Goal: Information Seeking & Learning: Learn about a topic

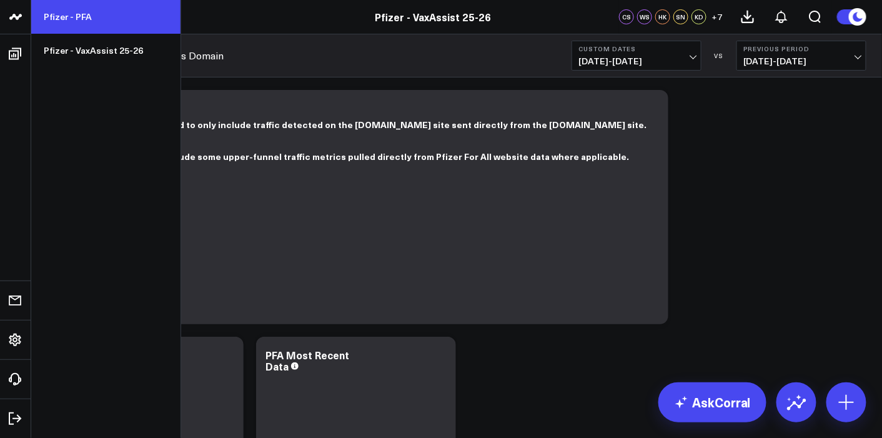
click at [86, 19] on link "Pfizer - PFA" at bounding box center [105, 17] width 149 height 34
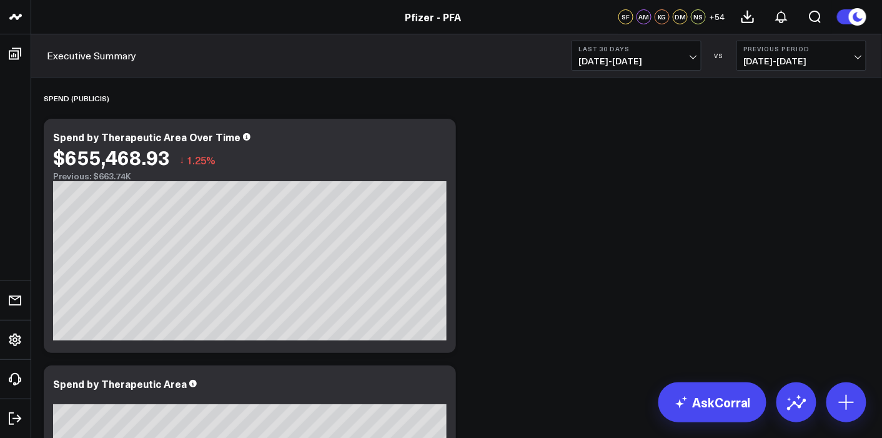
click at [674, 62] on span "[DATE] - [DATE]" at bounding box center [637, 61] width 116 height 10
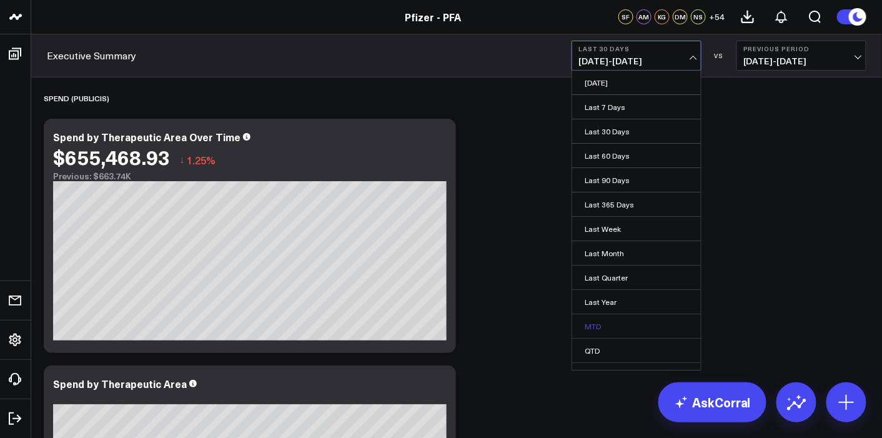
scroll to position [38, 0]
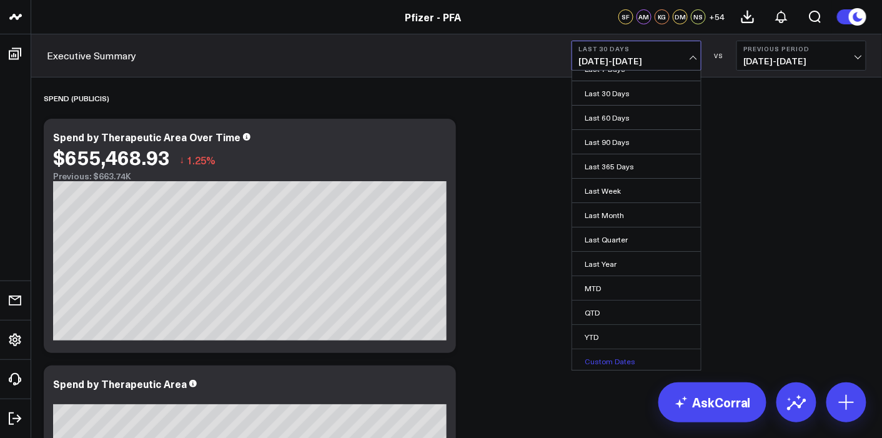
click at [600, 362] on link "Custom Dates" at bounding box center [636, 361] width 129 height 24
select select "9"
select select "2025"
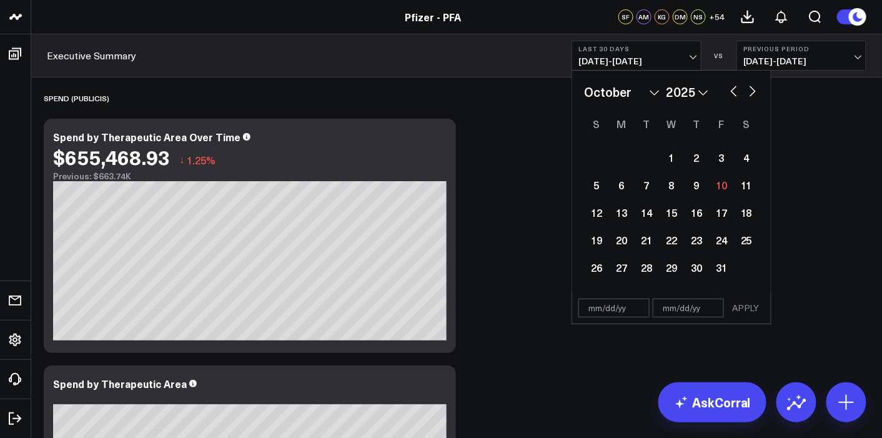
click at [737, 95] on button "button" at bounding box center [734, 89] width 12 height 15
select select "8"
select select "2025"
click at [751, 95] on button "button" at bounding box center [753, 89] width 12 height 15
select select "9"
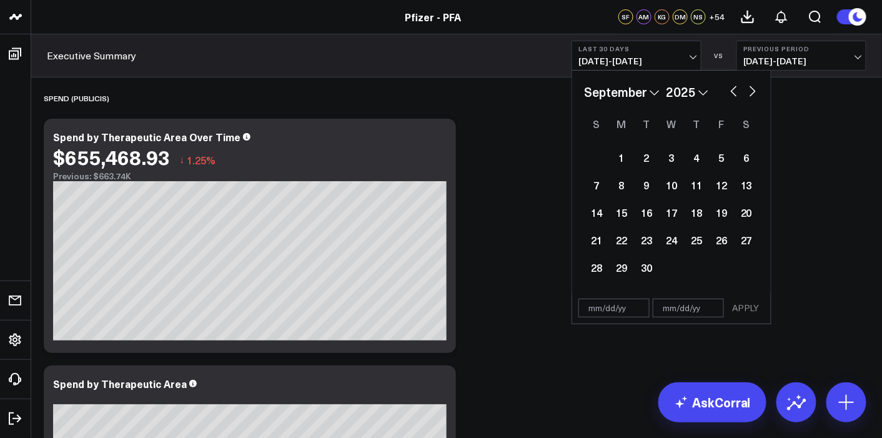
select select "2025"
click at [607, 313] on input "text" at bounding box center [614, 308] width 71 height 19
select select "9"
select select "2025"
type input "[DATE]"
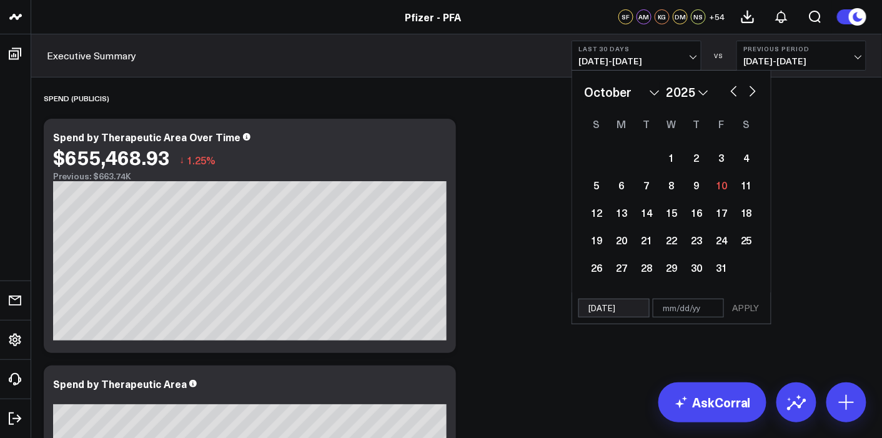
select select "2025"
type input "[DATE]"
click at [697, 307] on input "text" at bounding box center [688, 308] width 71 height 19
select select "2025"
type input "10"
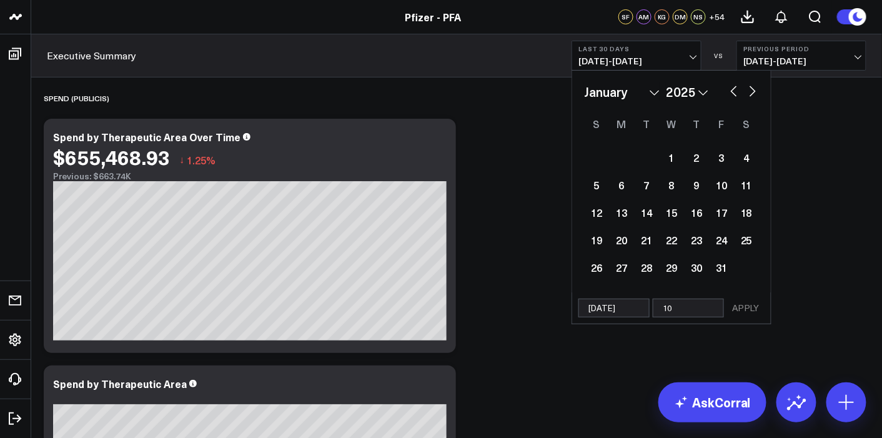
select select "2025"
type input "10/"
select select "2025"
type input "10/0"
select select "2025"
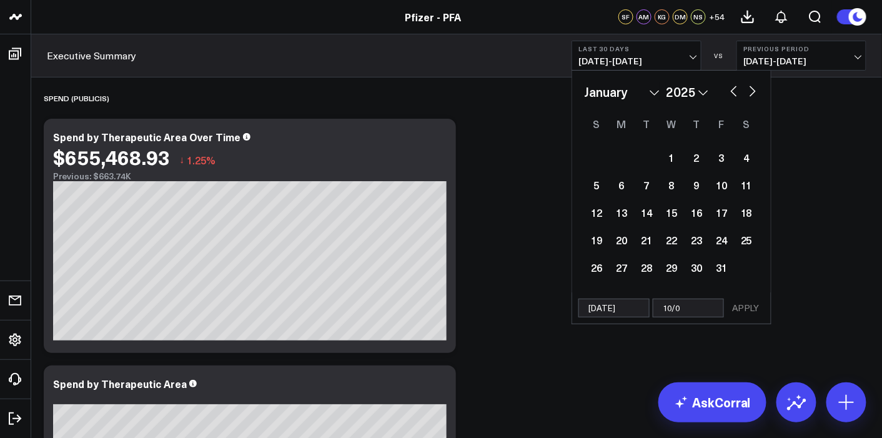
type input "10/08"
select select "2025"
type input "10/08/"
select select "2025"
type input "10/08/2"
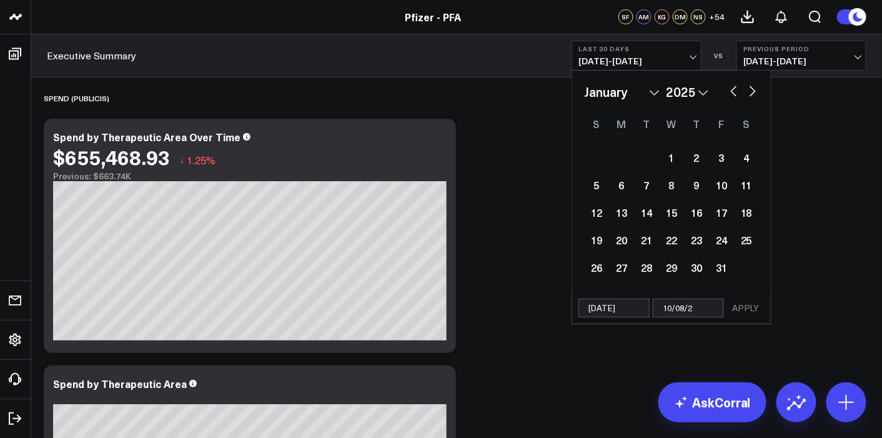
select select "2025"
type input "[DATE]"
select select "2025"
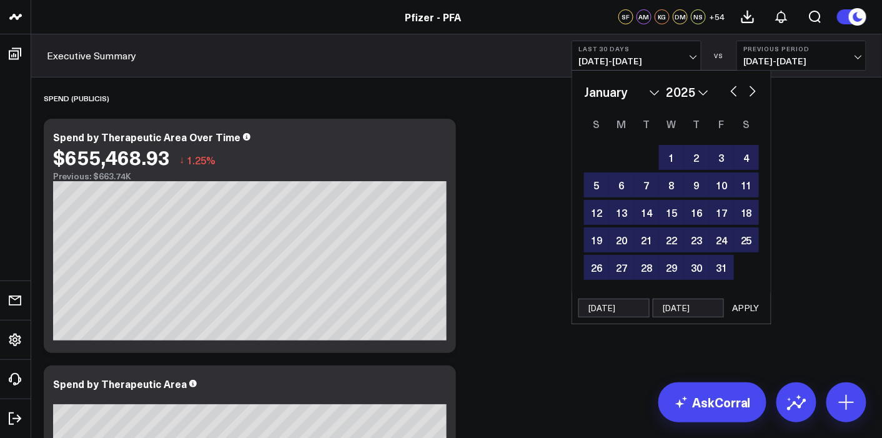
type input "[DATE]"
click at [742, 304] on button "APPLY" at bounding box center [745, 308] width 37 height 19
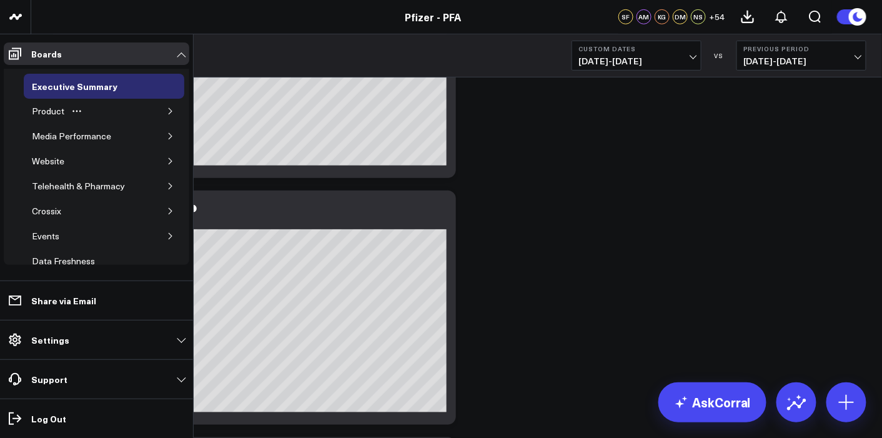
click at [167, 107] on icon "button" at bounding box center [170, 110] width 7 height 7
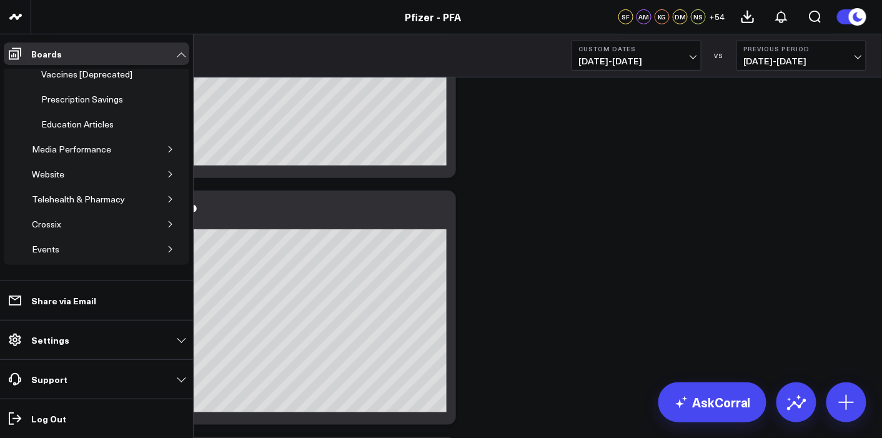
scroll to position [271, 0]
click at [167, 170] on icon "button" at bounding box center [170, 173] width 7 height 7
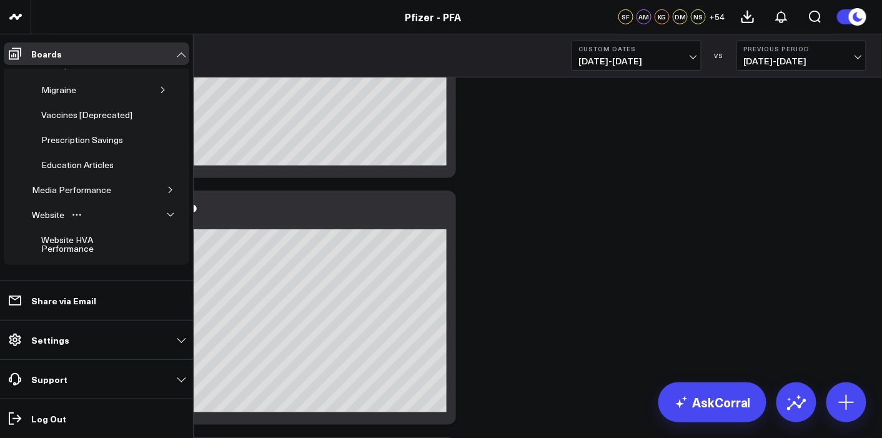
scroll to position [196, 0]
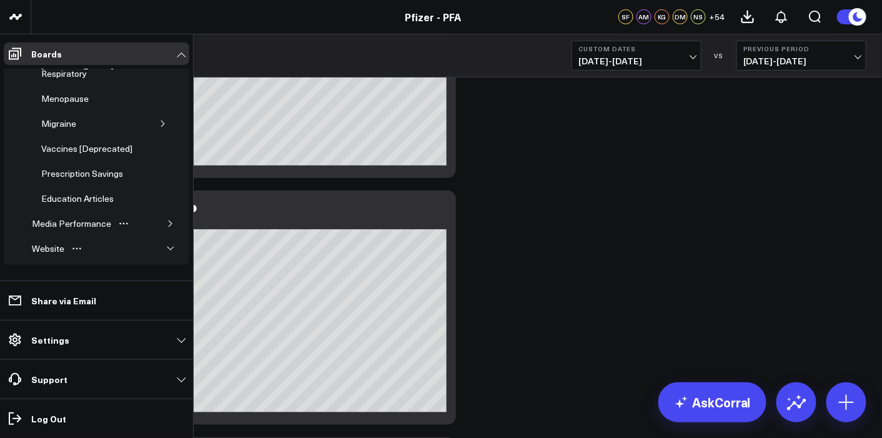
click at [167, 220] on icon "button" at bounding box center [170, 223] width 7 height 7
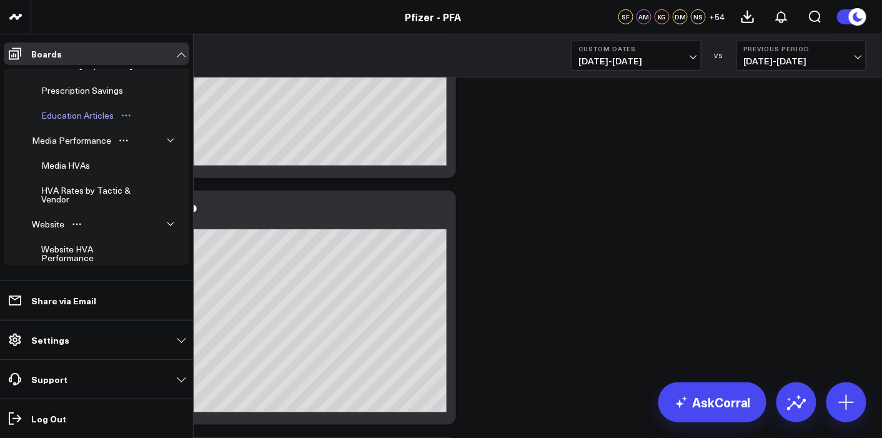
scroll to position [293, 0]
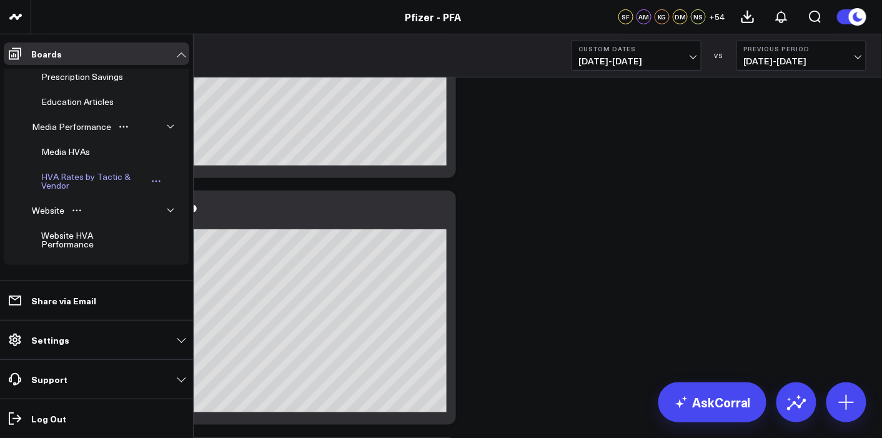
click at [98, 169] on div "HVA Rates by Tactic & Vendor" at bounding box center [93, 181] width 110 height 24
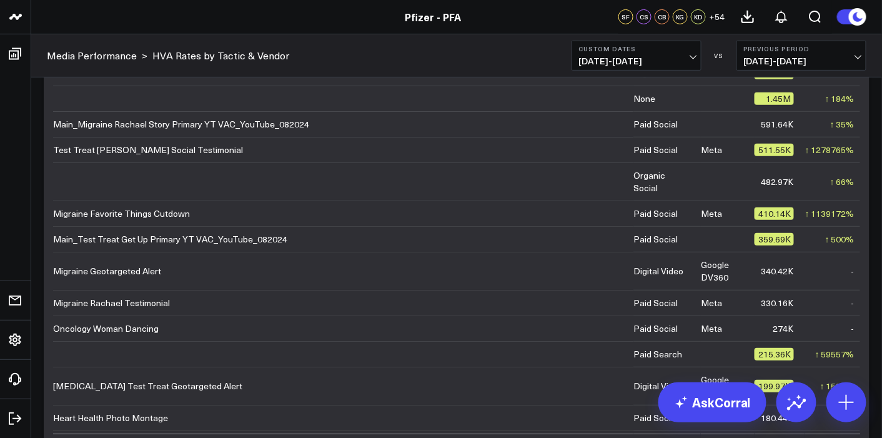
scroll to position [40, 0]
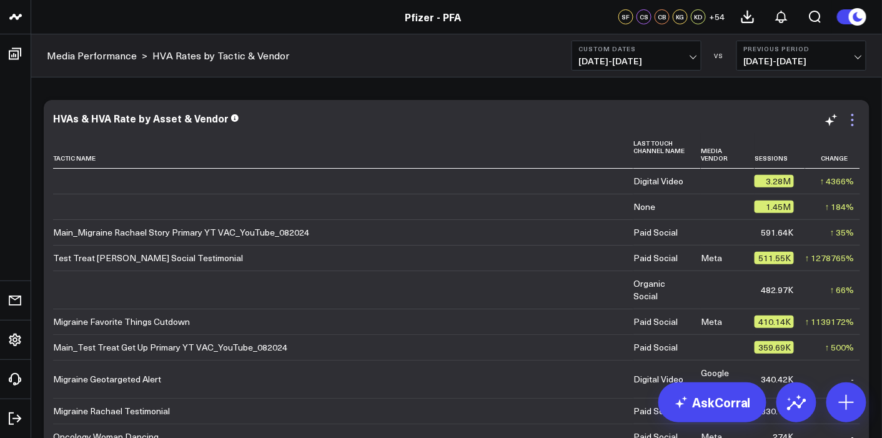
click at [850, 117] on icon at bounding box center [852, 119] width 15 height 15
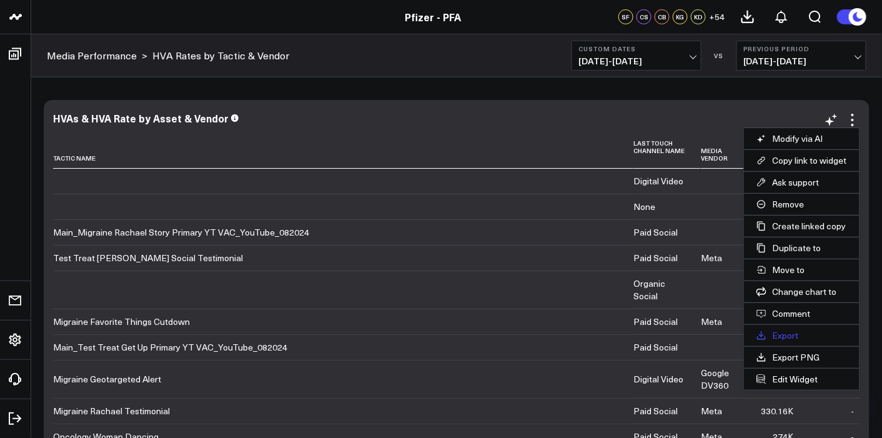
click at [777, 335] on button "Export" at bounding box center [802, 335] width 116 height 21
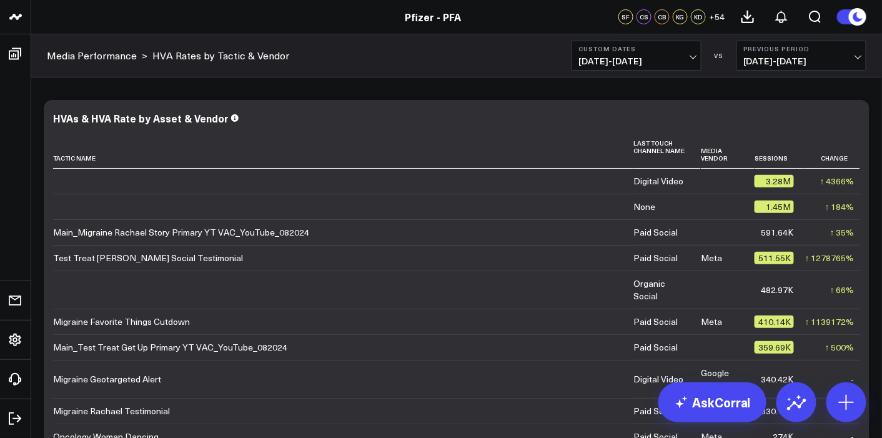
click at [645, 64] on span "[DATE] - [DATE]" at bounding box center [637, 61] width 116 height 10
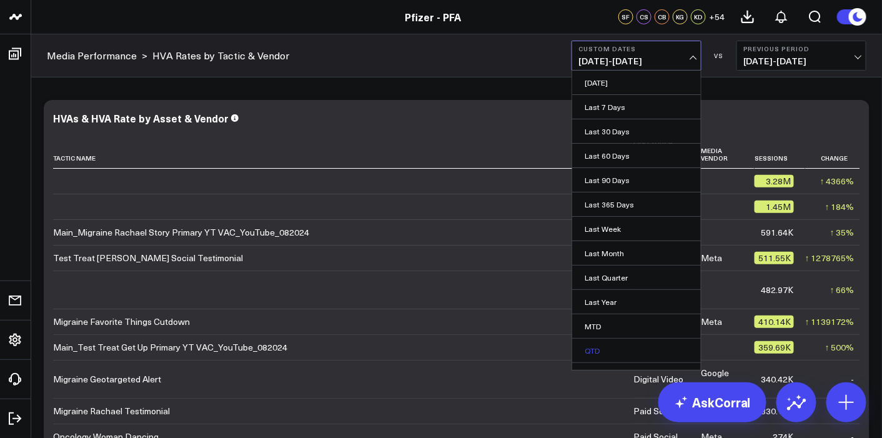
scroll to position [38, 0]
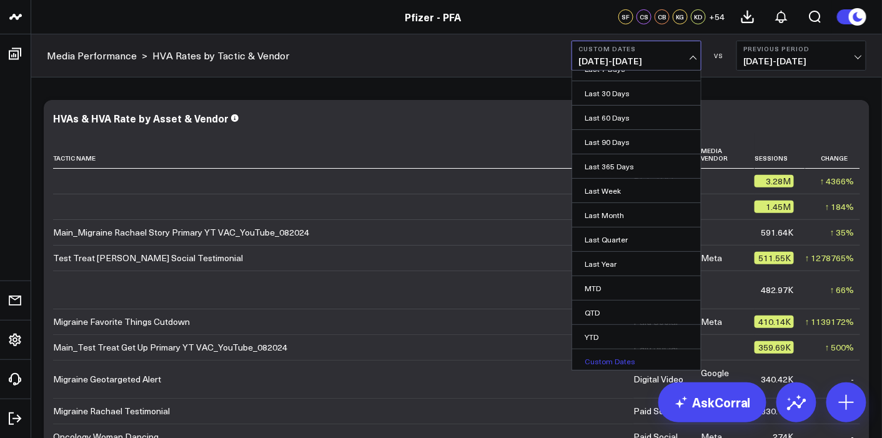
click at [610, 355] on link "Custom Dates" at bounding box center [636, 361] width 129 height 24
select select "9"
select select "2025"
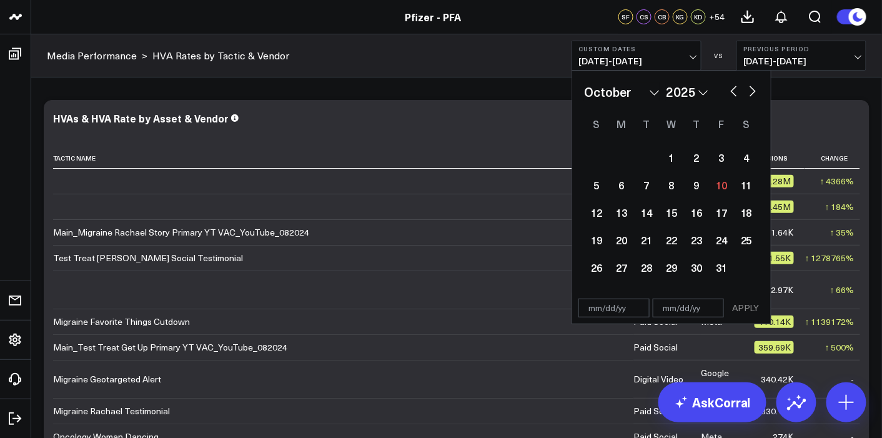
click at [614, 309] on input "text" at bounding box center [614, 308] width 71 height 19
select select "9"
select select "2025"
type input "[DATE]"
select select "2025"
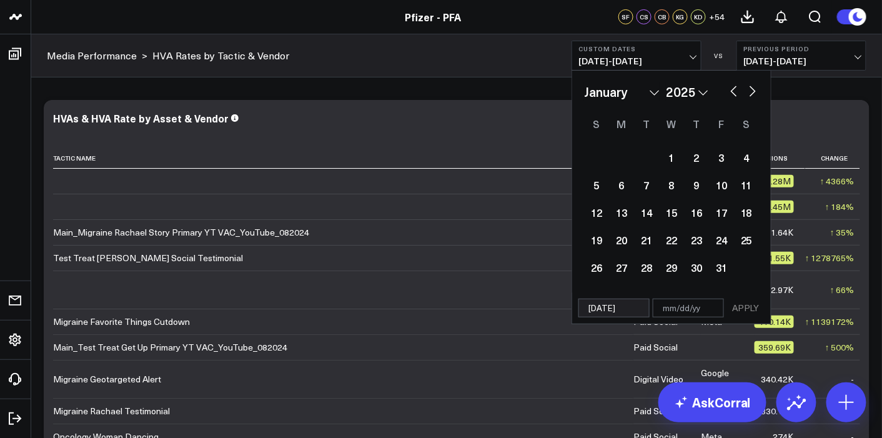
type input "[DATE]"
click at [680, 312] on input "text" at bounding box center [688, 308] width 71 height 19
select select "2025"
type input "0"
select select "2025"
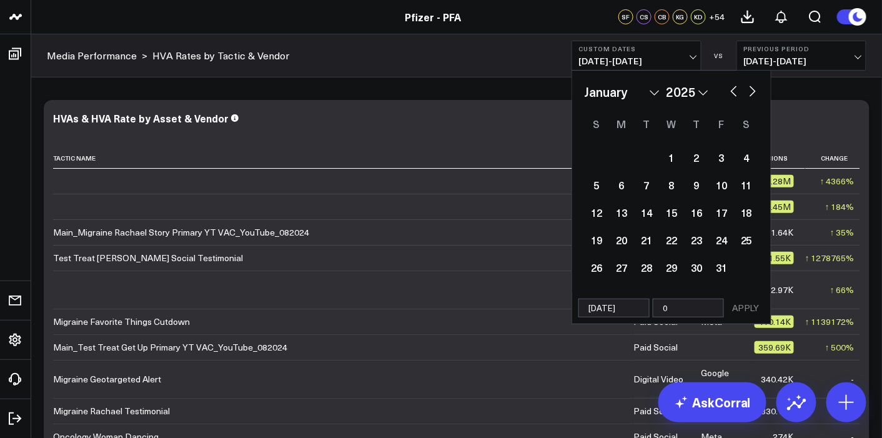
type input "09"
select select "2025"
type input "09/"
select select "2025"
type input "[DATE]"
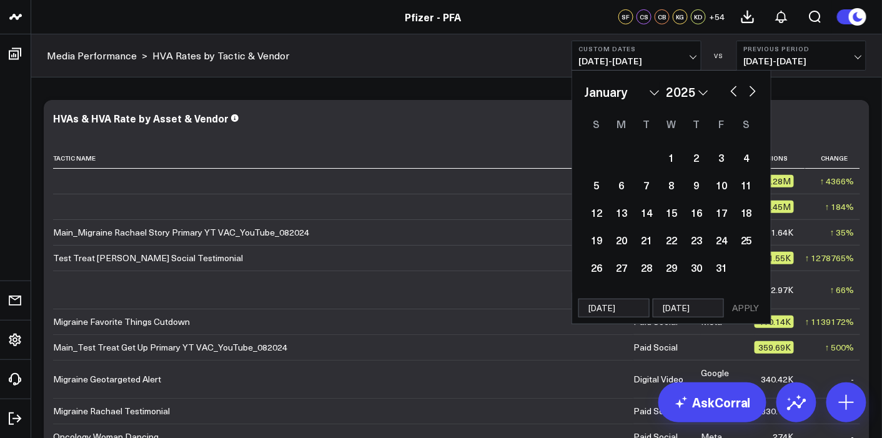
select select "2025"
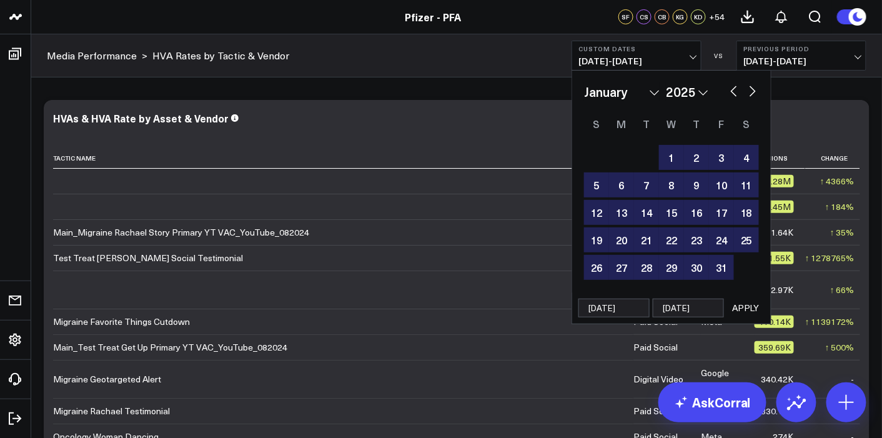
type input "[DATE]"
click at [751, 306] on button "APPLY" at bounding box center [745, 308] width 37 height 19
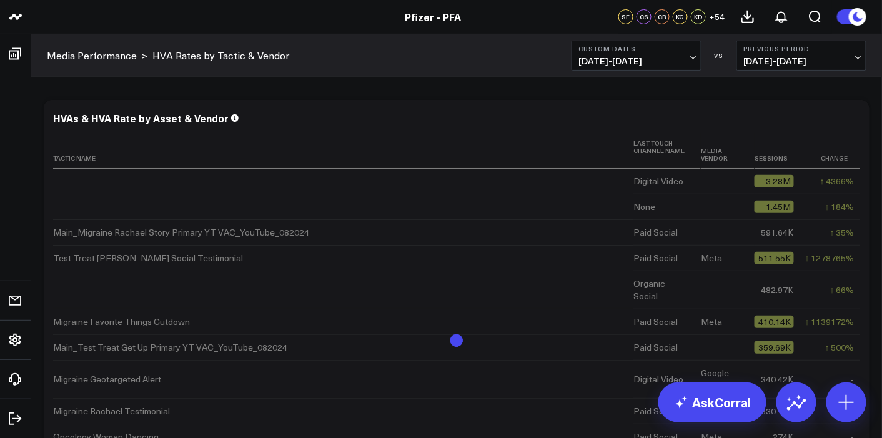
click at [805, 67] on button "Previous Period [DATE] - [DATE]" at bounding box center [802, 56] width 130 height 30
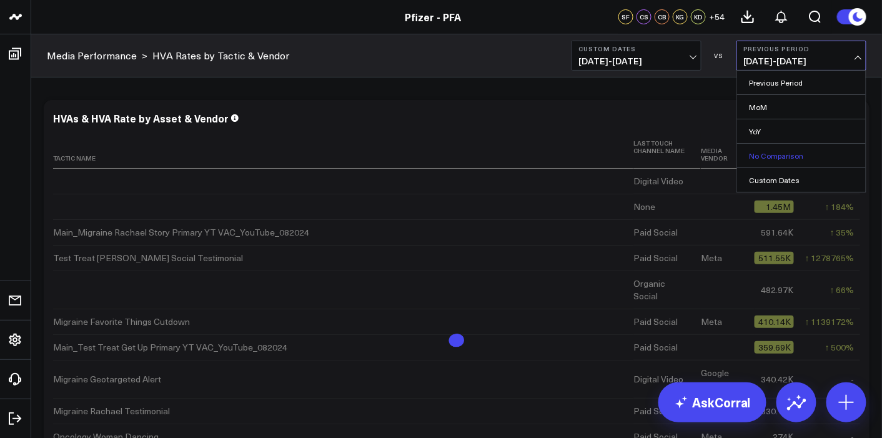
click at [790, 154] on link "No Comparison" at bounding box center [801, 156] width 129 height 24
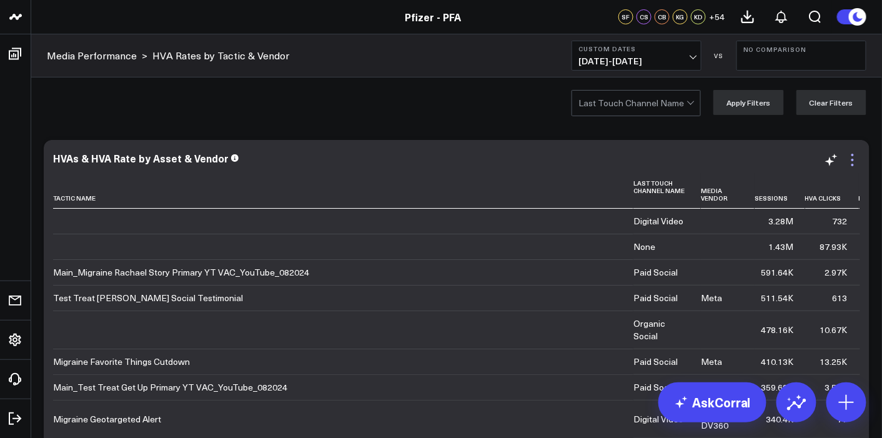
click at [853, 159] on icon at bounding box center [853, 160] width 2 height 2
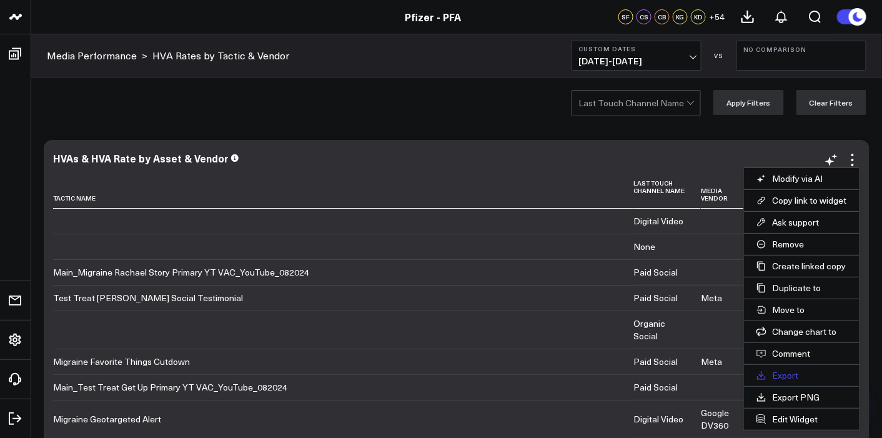
click at [790, 376] on button "Export" at bounding box center [802, 375] width 116 height 21
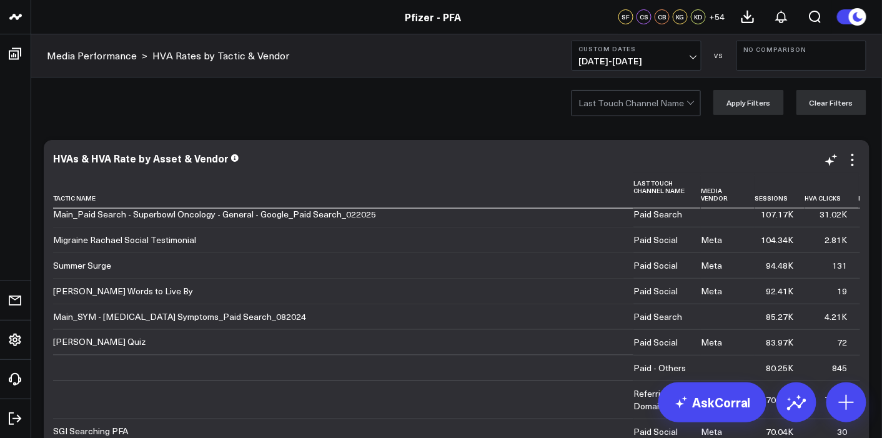
scroll to position [595, 0]
click at [692, 49] on b "Custom Dates" at bounding box center [637, 48] width 116 height 7
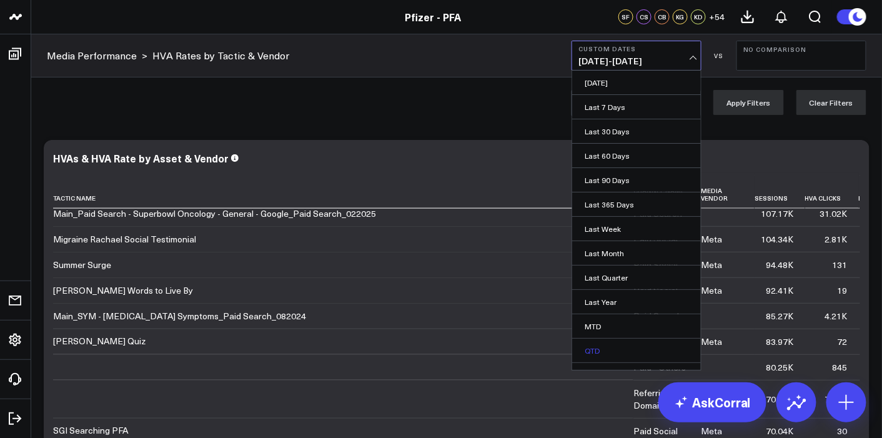
scroll to position [38, 0]
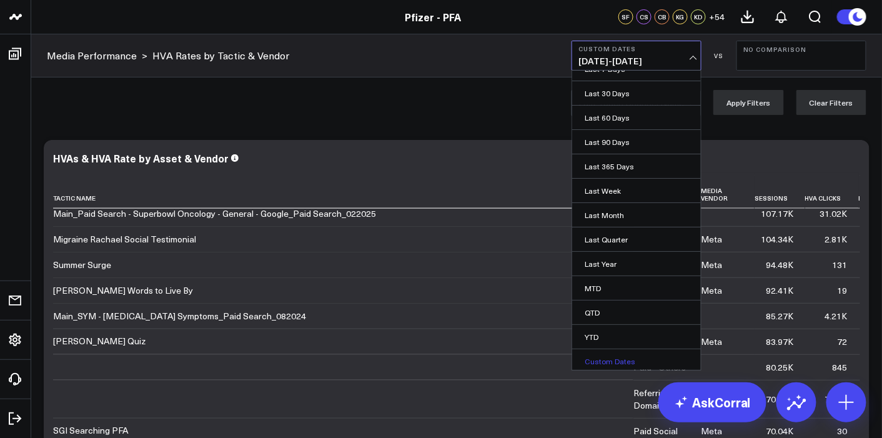
click at [630, 361] on link "Custom Dates" at bounding box center [636, 361] width 129 height 24
select select "9"
select select "2025"
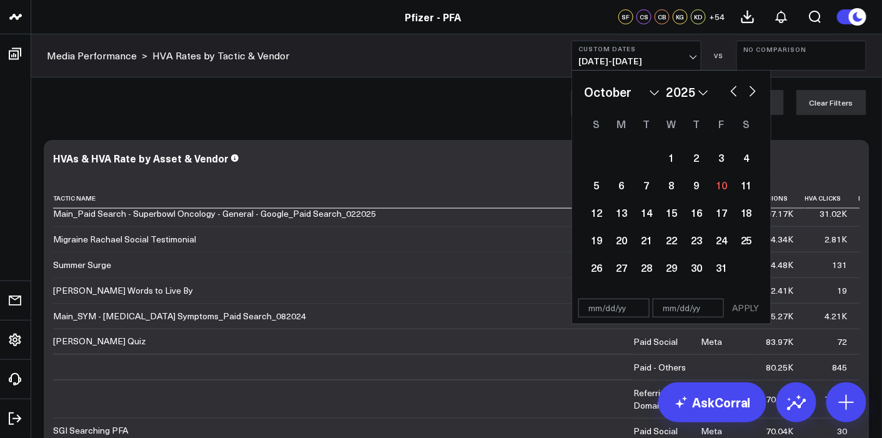
click at [619, 299] on input "text" at bounding box center [614, 308] width 71 height 19
select select "9"
select select "2025"
type input "[DATE]"
select select "2025"
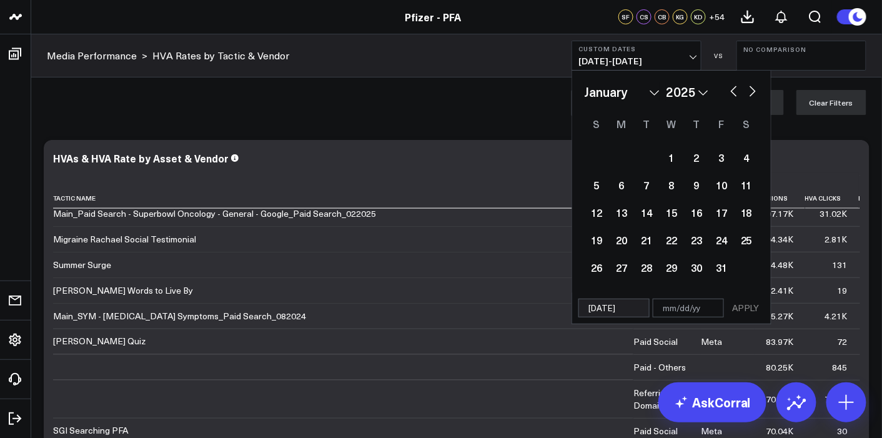
type input "[DATE]"
click at [660, 311] on input "text" at bounding box center [688, 308] width 71 height 19
select select "2025"
type input "10/"
select select "2025"
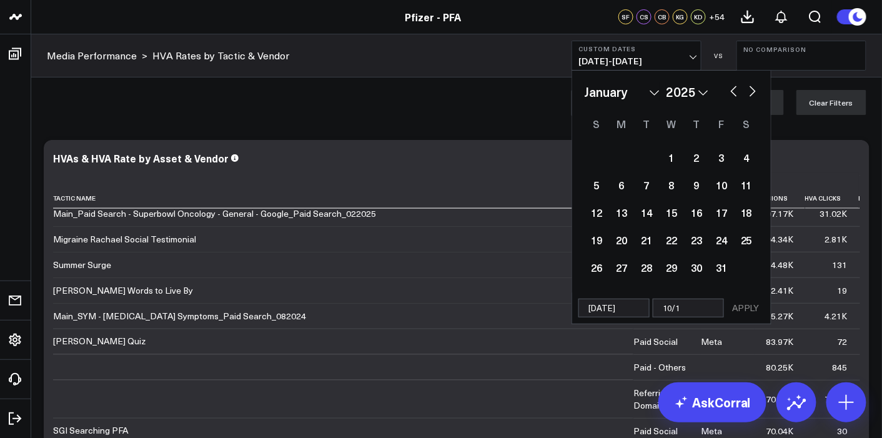
type input "10/10"
select select "2025"
type input "10/10/"
select select "2025"
type input "[DATE]"
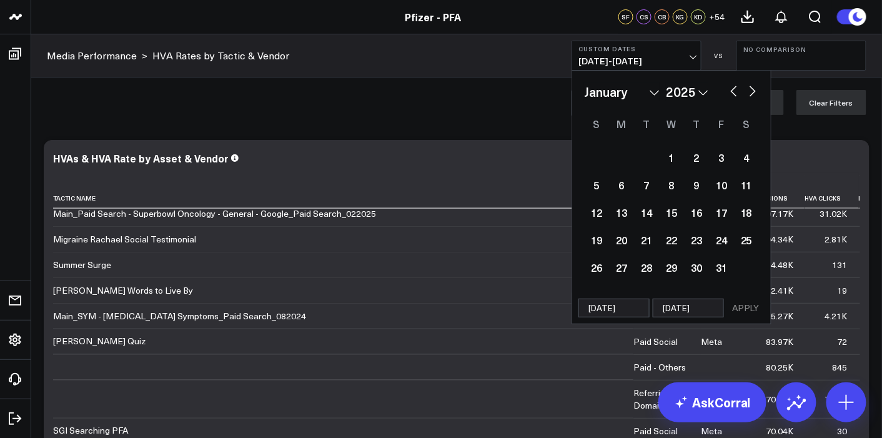
select select "2025"
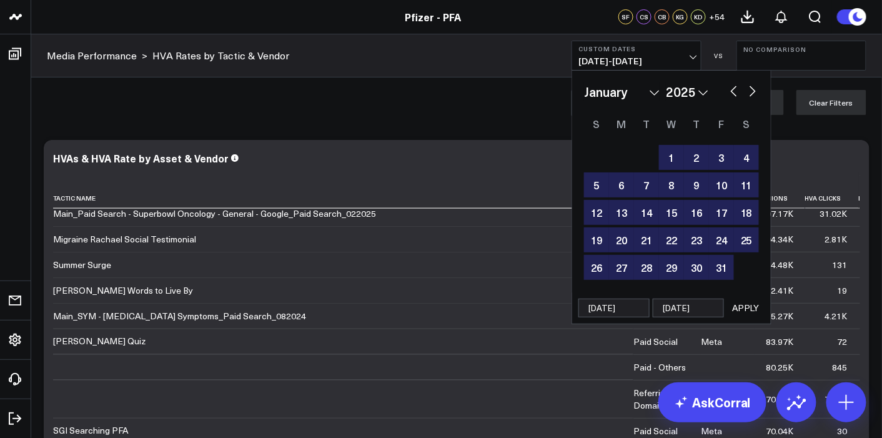
type input "[DATE]"
click at [749, 299] on button "APPLY" at bounding box center [745, 308] width 37 height 19
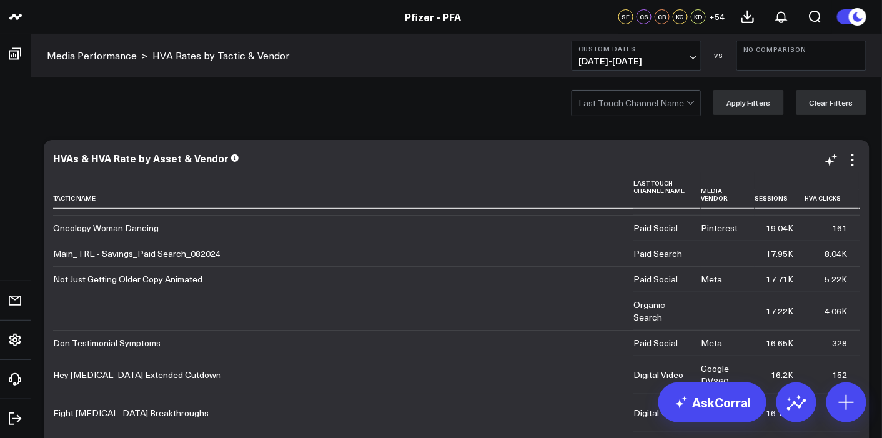
scroll to position [1744, 36]
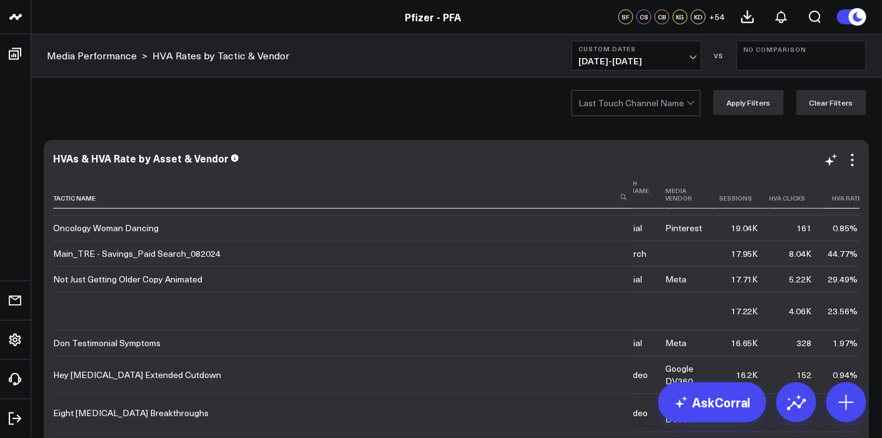
click at [838, 204] on th "Hva Rate" at bounding box center [846, 191] width 46 height 36
click at [842, 194] on th "Hva Rate" at bounding box center [846, 191] width 46 height 36
click at [862, 200] on icon at bounding box center [867, 197] width 10 height 7
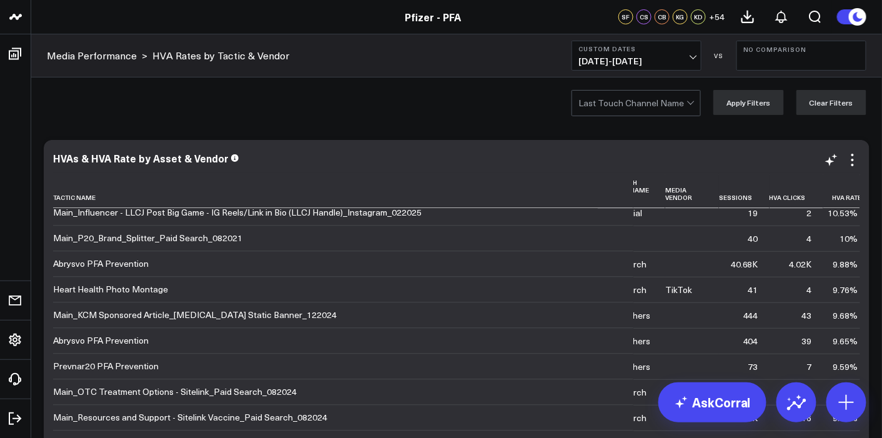
scroll to position [8749, 36]
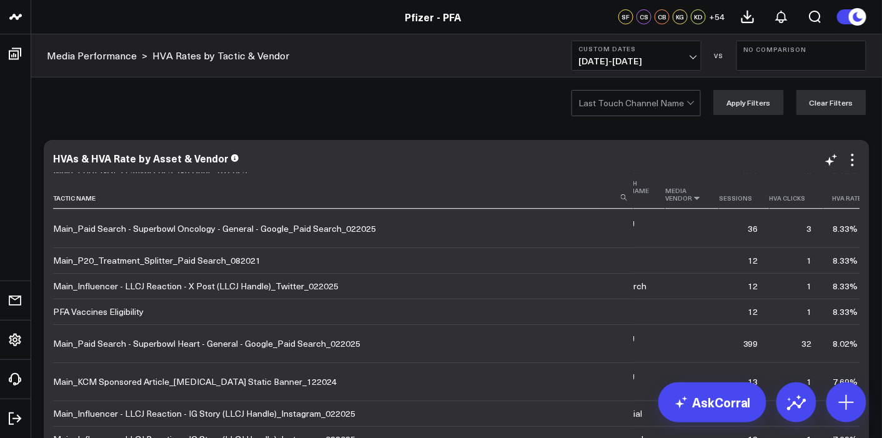
click at [692, 201] on icon at bounding box center [697, 197] width 10 height 7
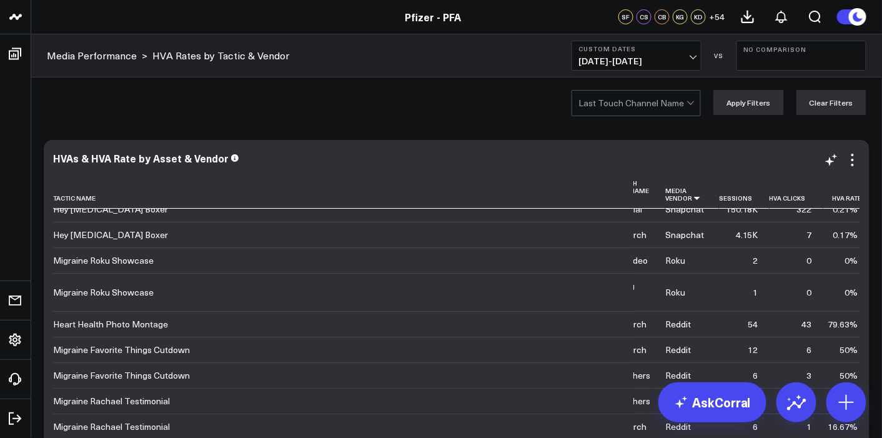
scroll to position [1464, 0]
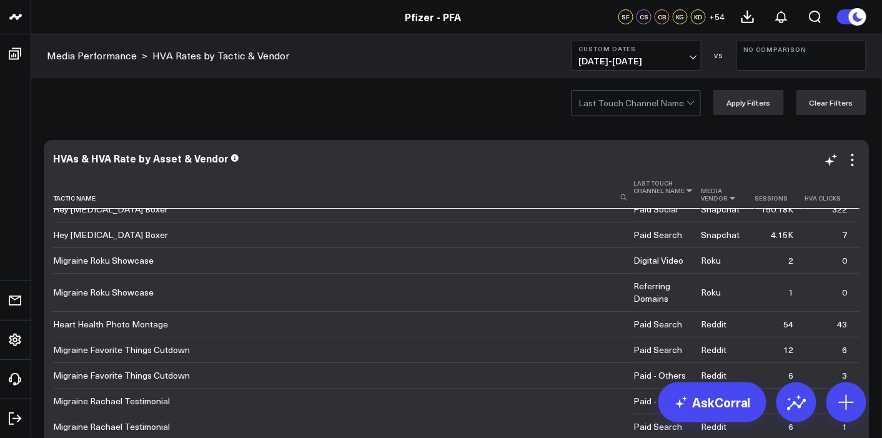
click at [685, 191] on icon at bounding box center [690, 190] width 10 height 7
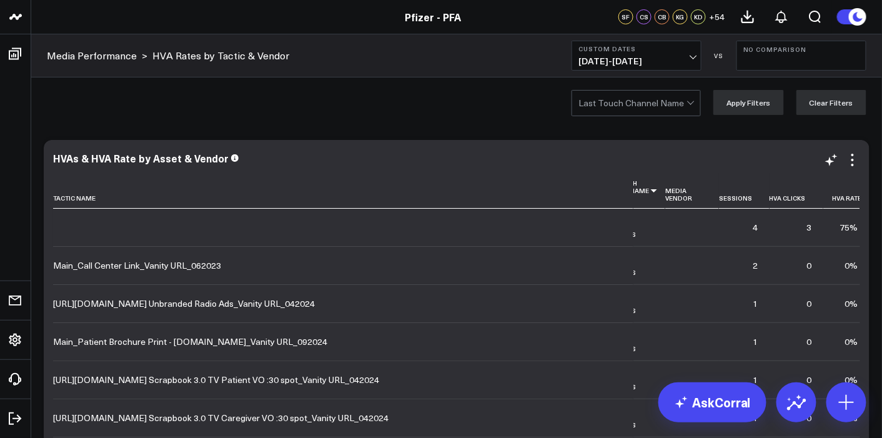
scroll to position [0, 0]
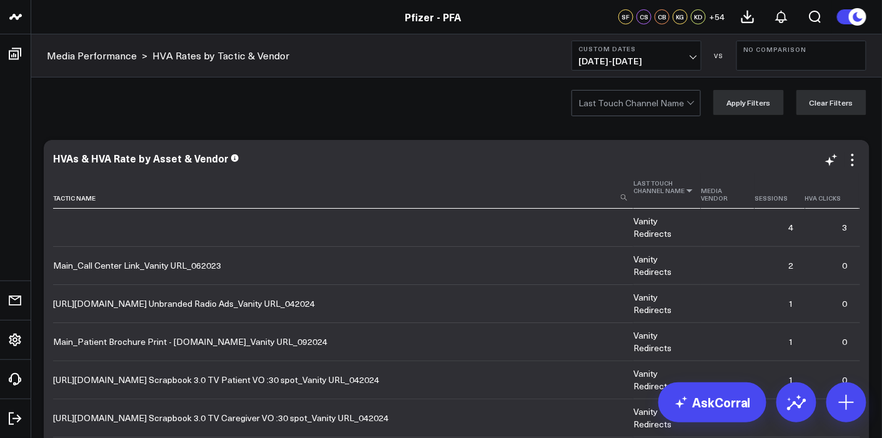
click at [685, 190] on icon at bounding box center [690, 190] width 10 height 7
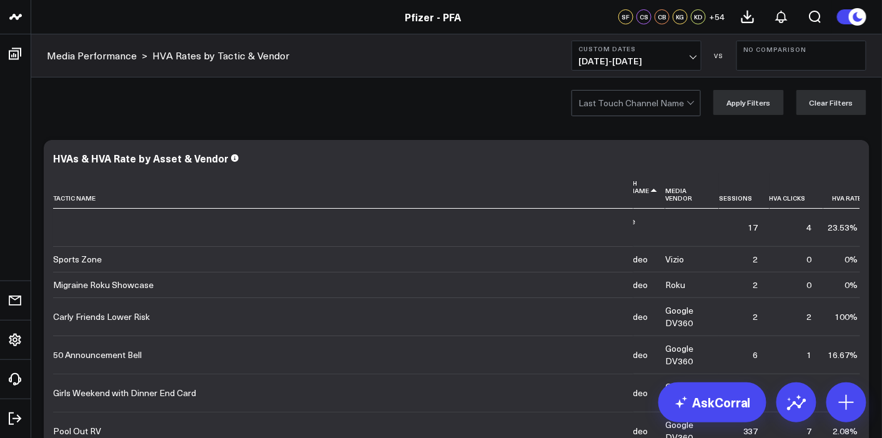
scroll to position [249, 0]
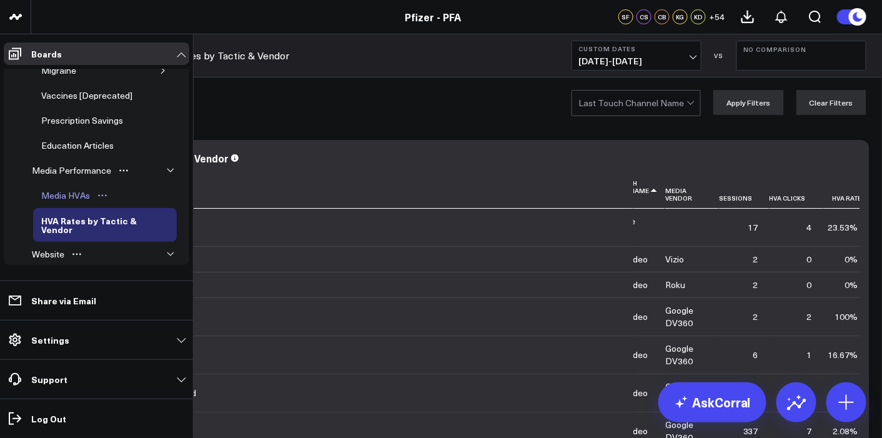
click at [81, 188] on div "Media HVAs" at bounding box center [65, 195] width 55 height 15
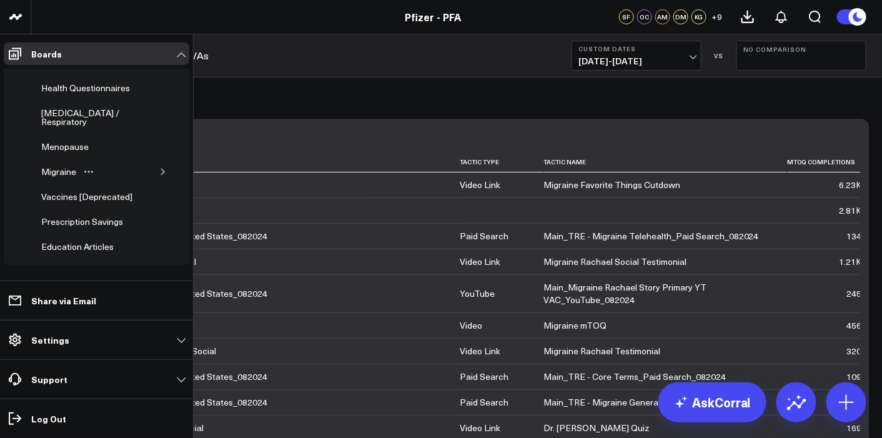
scroll to position [147, 0]
click at [159, 169] on icon "button" at bounding box center [162, 172] width 7 height 7
click at [76, 191] on div "mTOQ" at bounding box center [73, 198] width 32 height 15
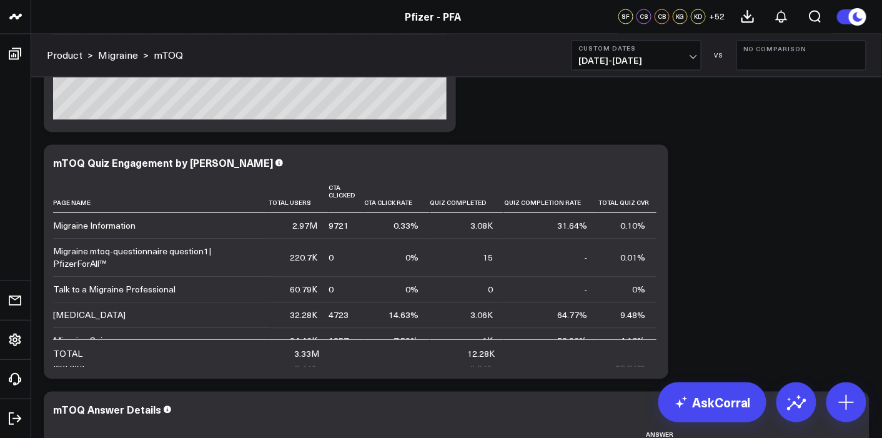
scroll to position [782, 0]
